Goal: Obtain resource: Download file/media

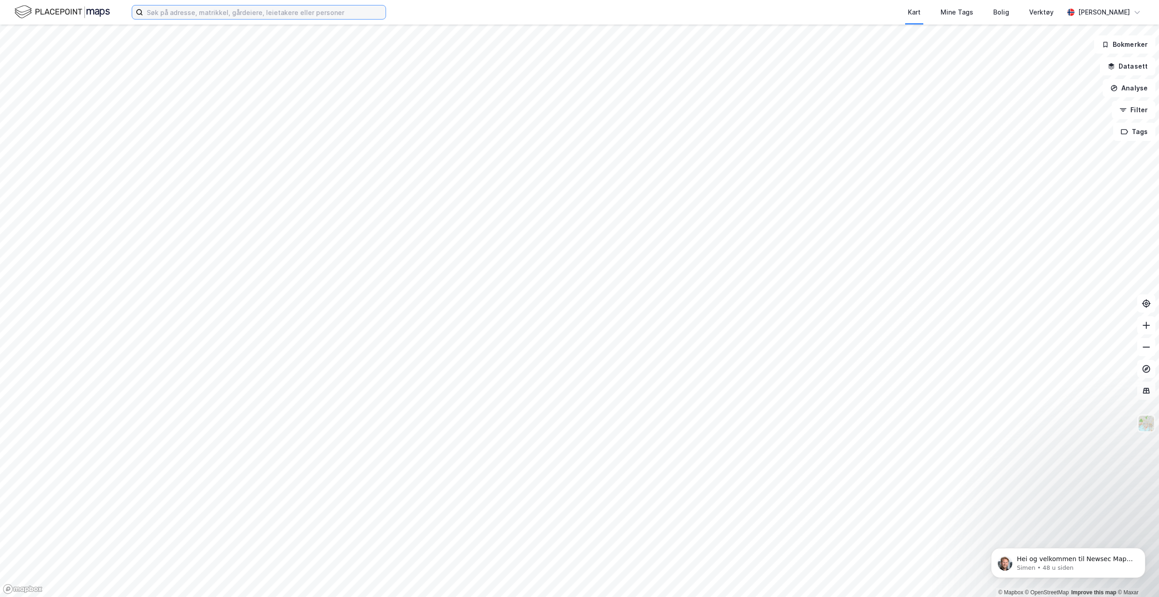
click at [249, 13] on input at bounding box center [264, 12] width 243 height 14
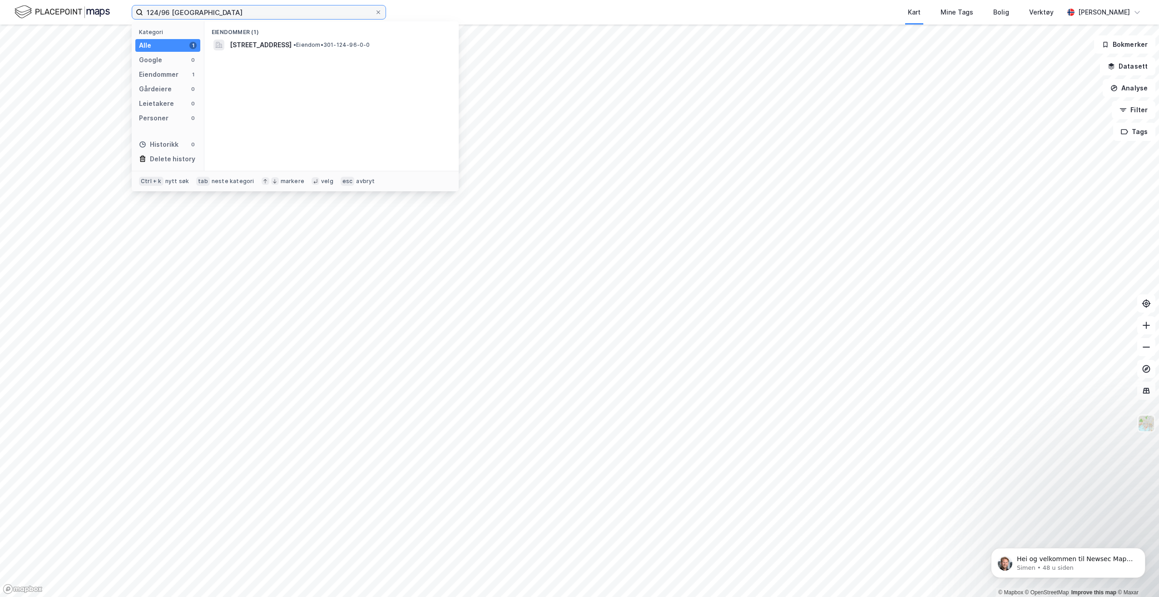
type input "124/96 [GEOGRAPHIC_DATA]"
click at [289, 58] on div "Eiendommer (1) [STREET_ADDRESS] • Eiendom • 301-124-96-0-0" at bounding box center [331, 95] width 254 height 149
click at [292, 50] on div "[STREET_ADDRESS] • Eiendom • 301-124-96-0-0" at bounding box center [332, 45] width 240 height 15
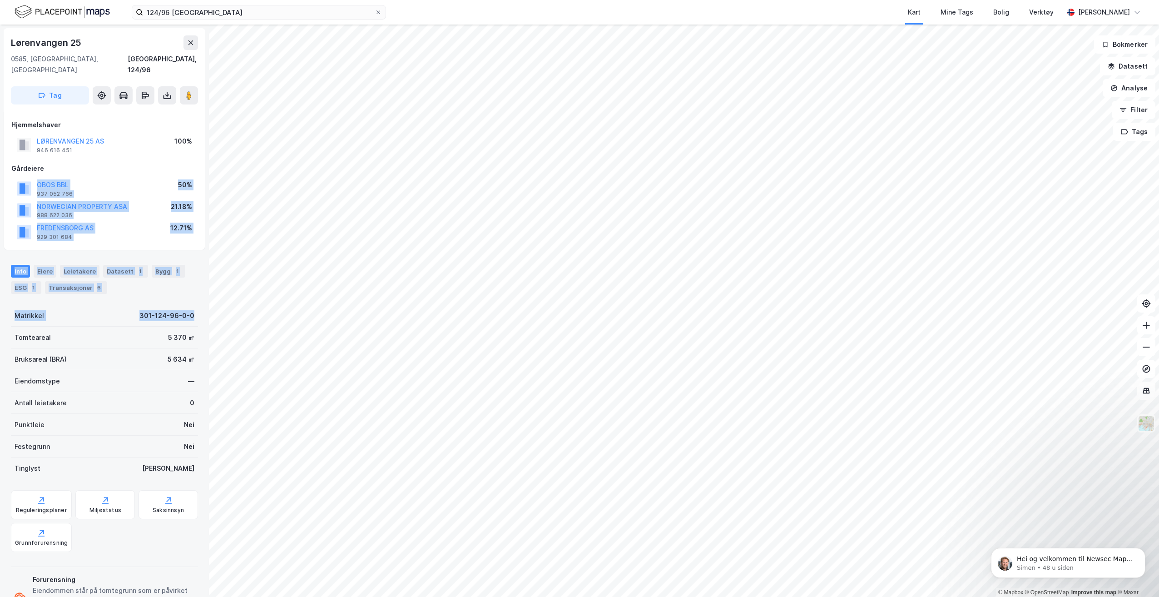
drag, startPoint x: 192, startPoint y: 306, endPoint x: 5, endPoint y: 179, distance: 225.9
click at [5, 179] on div "[GEOGRAPHIC_DATA] [GEOGRAPHIC_DATA], 124/96 Tag Hjemmelshaver LØRENVANGEN 25 AS…" at bounding box center [104, 311] width 209 height 572
drag, startPoint x: 5, startPoint y: 179, endPoint x: 114, endPoint y: 169, distance: 108.9
click at [114, 178] on div "OBOS BBL 937 052 766 50%" at bounding box center [104, 189] width 186 height 22
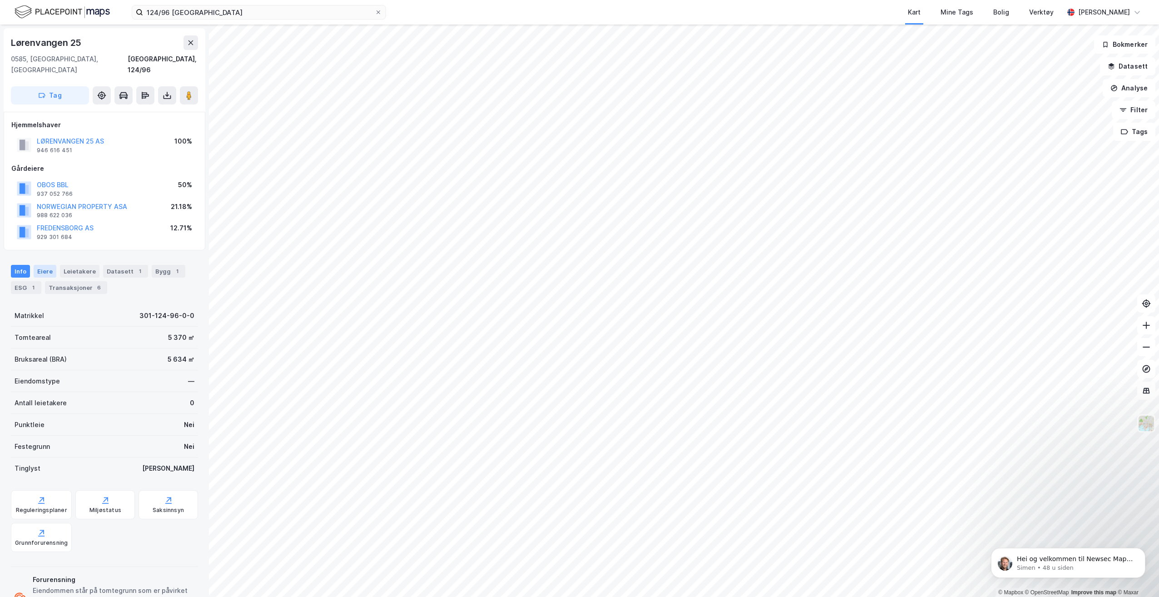
click at [39, 265] on div "Eiere" at bounding box center [45, 271] width 23 height 13
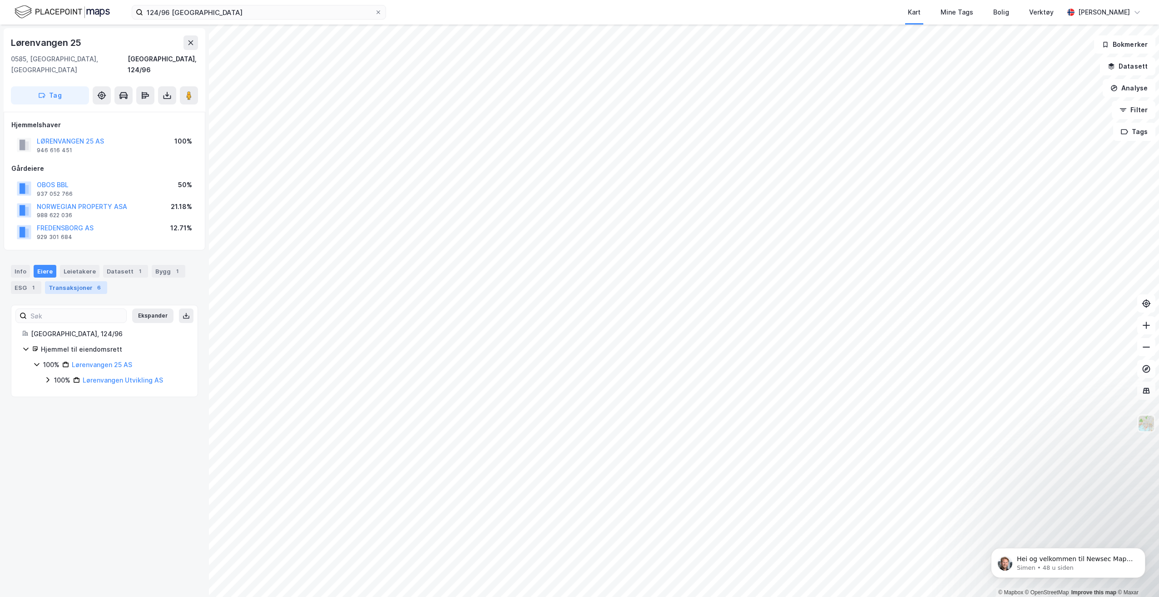
click at [76, 281] on div "Transaksjoner 6" at bounding box center [76, 287] width 62 height 13
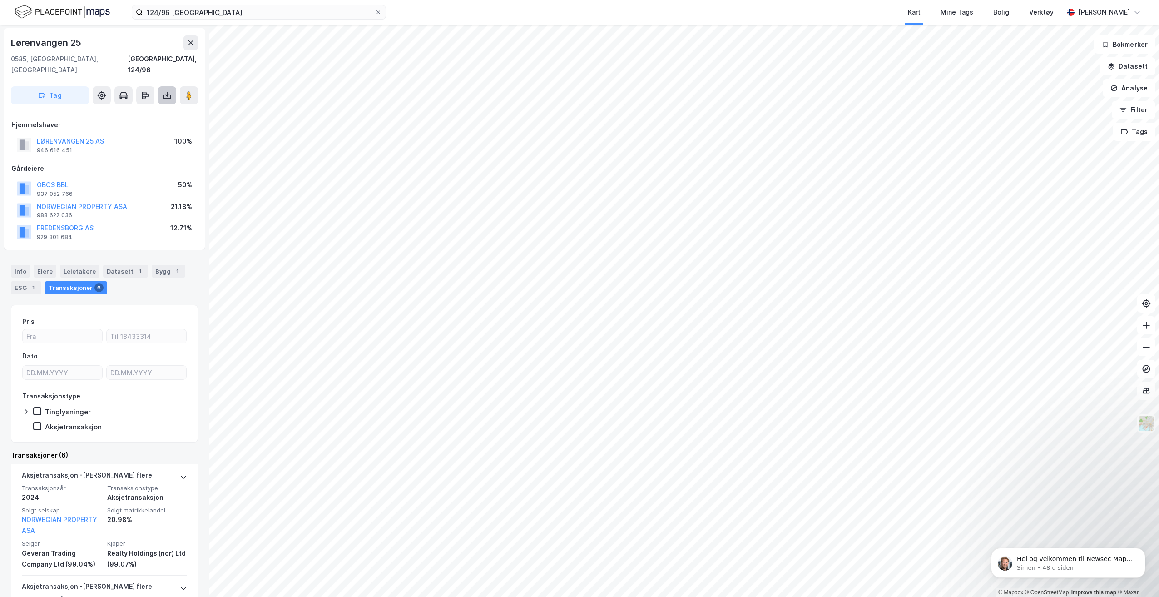
click at [170, 91] on icon at bounding box center [167, 95] width 9 height 9
click at [167, 106] on div "Last ned grunnbok" at bounding box center [127, 113] width 97 height 15
